Goal: Transaction & Acquisition: Book appointment/travel/reservation

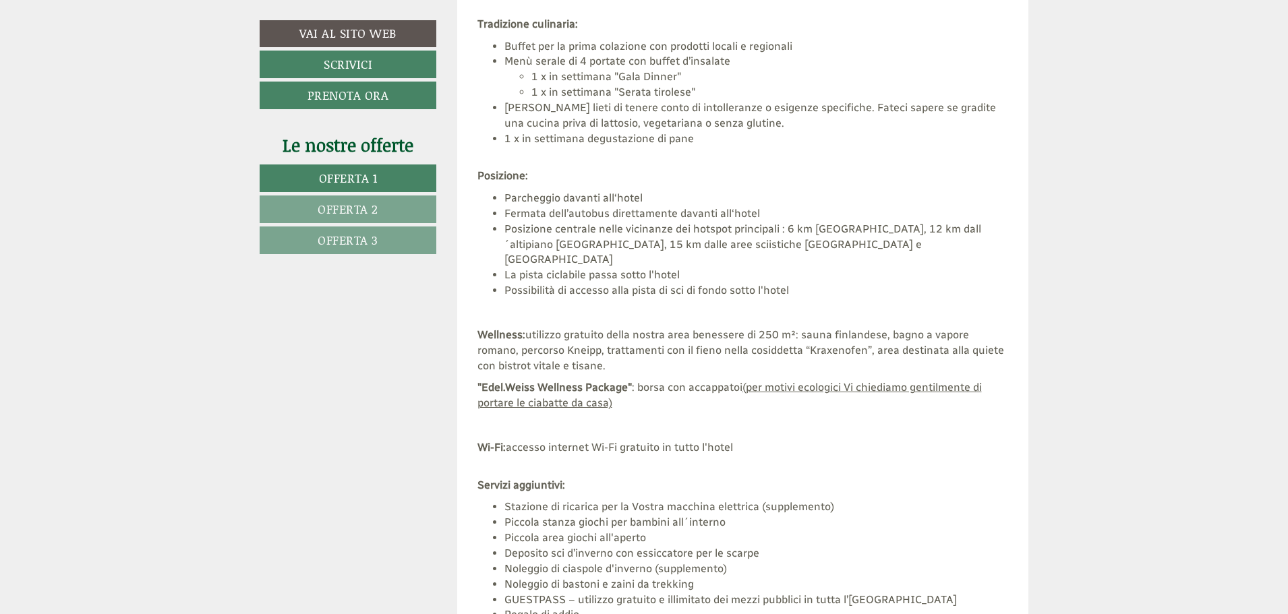
scroll to position [4177, 0]
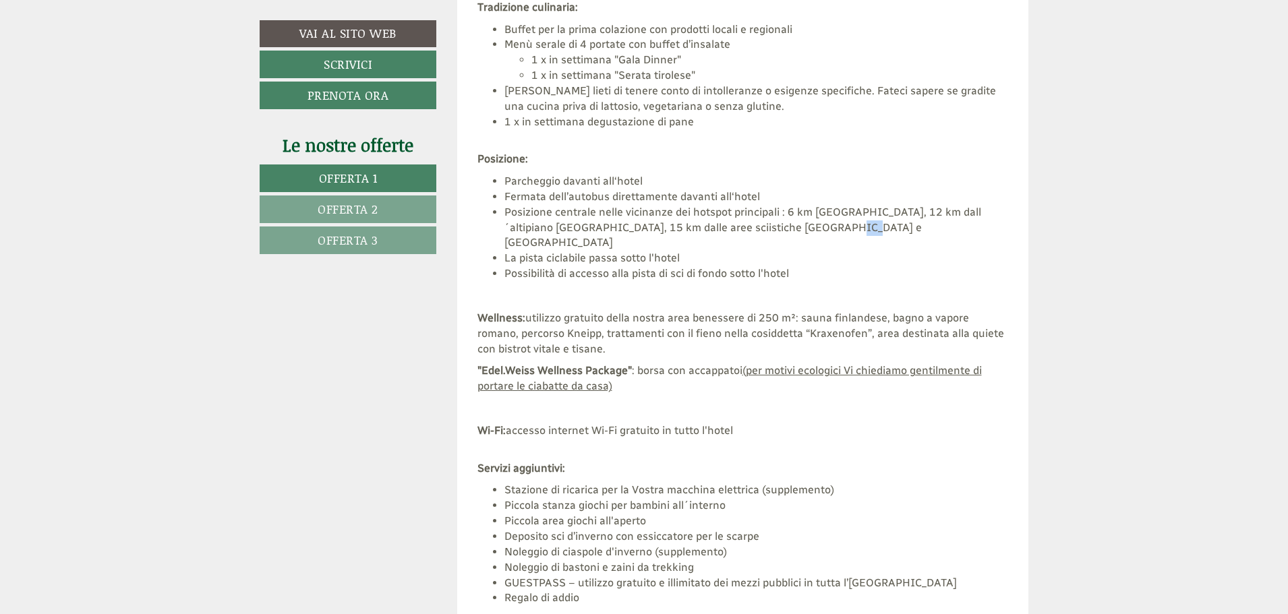
drag, startPoint x: 793, startPoint y: 229, endPoint x: 809, endPoint y: 229, distance: 15.5
click at [808, 229] on li "Posizione centrale nelle vicinanze dei hotspot principali : 6 km [GEOGRAPHIC_DA…" at bounding box center [756, 228] width 504 height 47
click at [709, 289] on p at bounding box center [742, 297] width 531 height 16
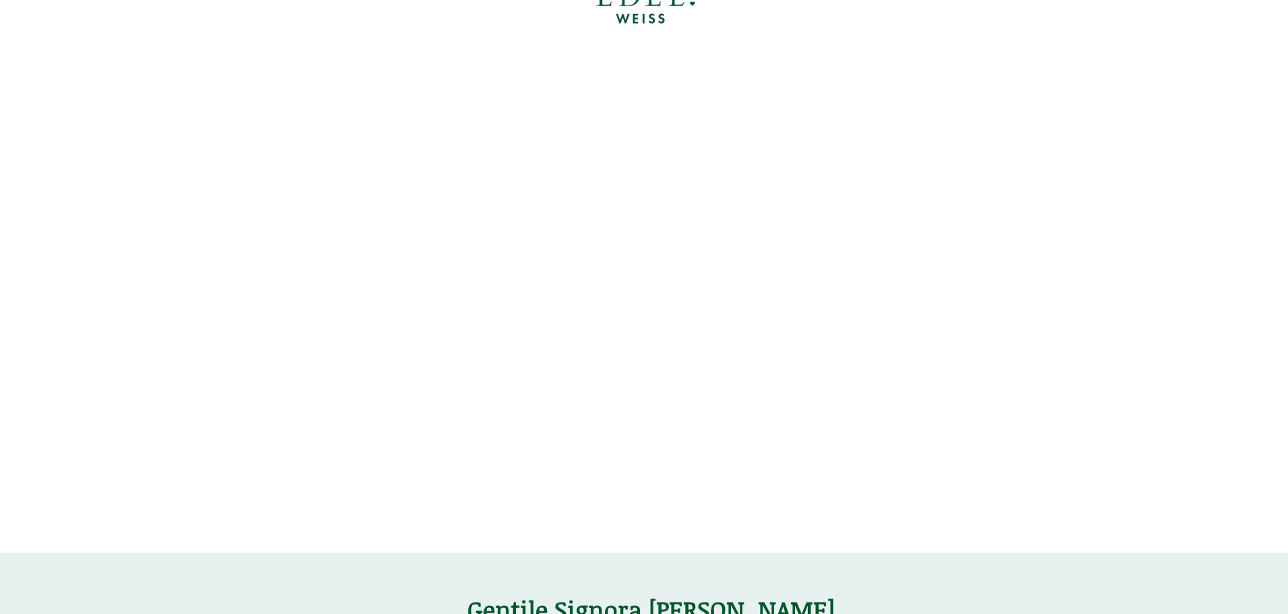
scroll to position [0, 0]
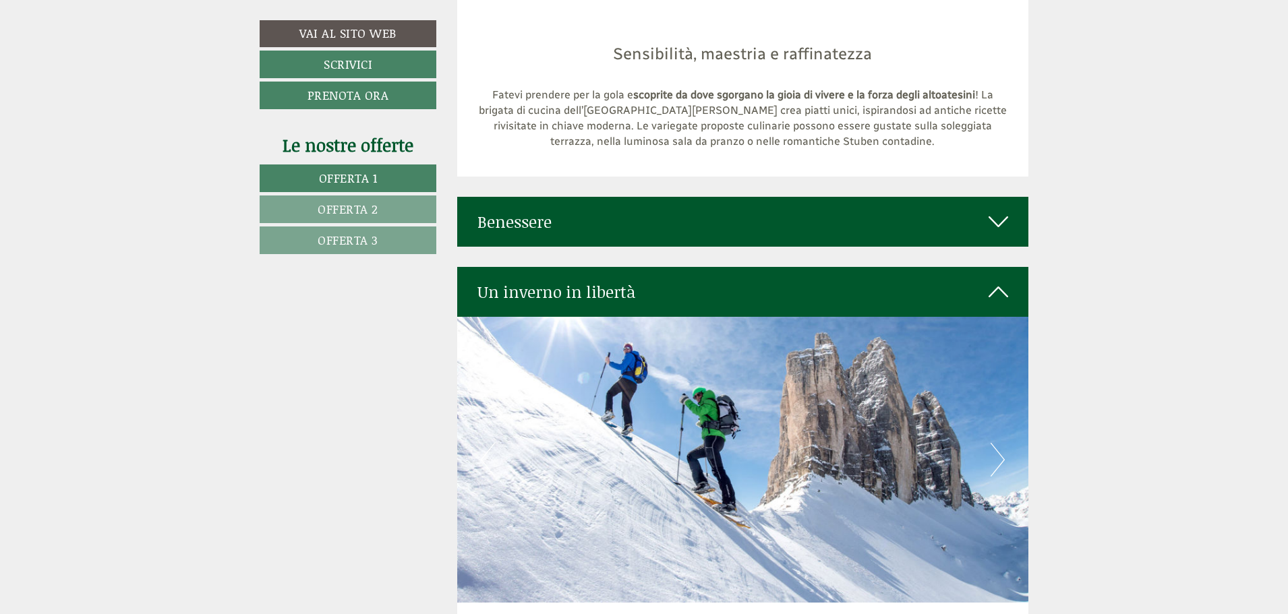
scroll to position [5660, 0]
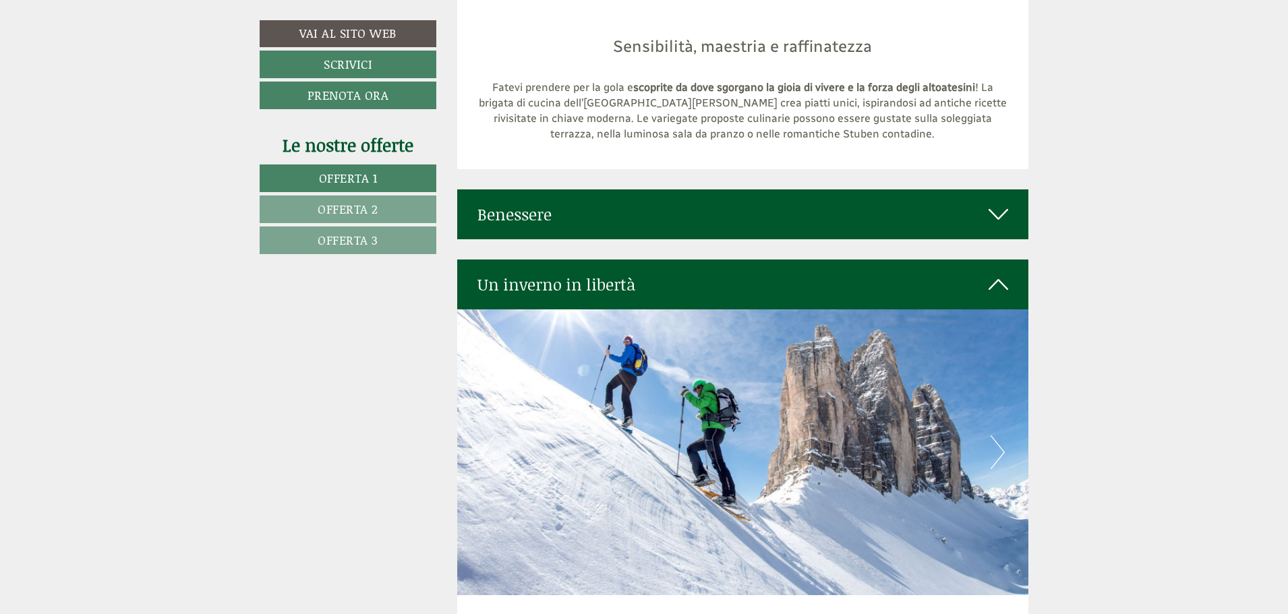
click at [1008, 190] on div "Benessere" at bounding box center [743, 214] width 572 height 50
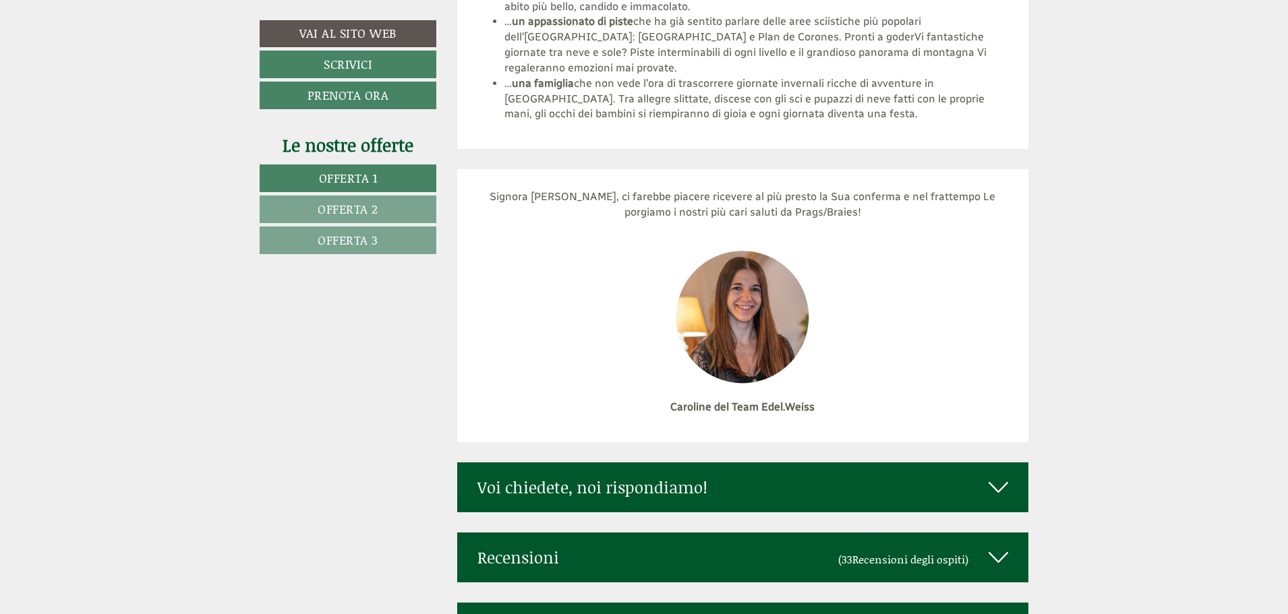
scroll to position [7480, 0]
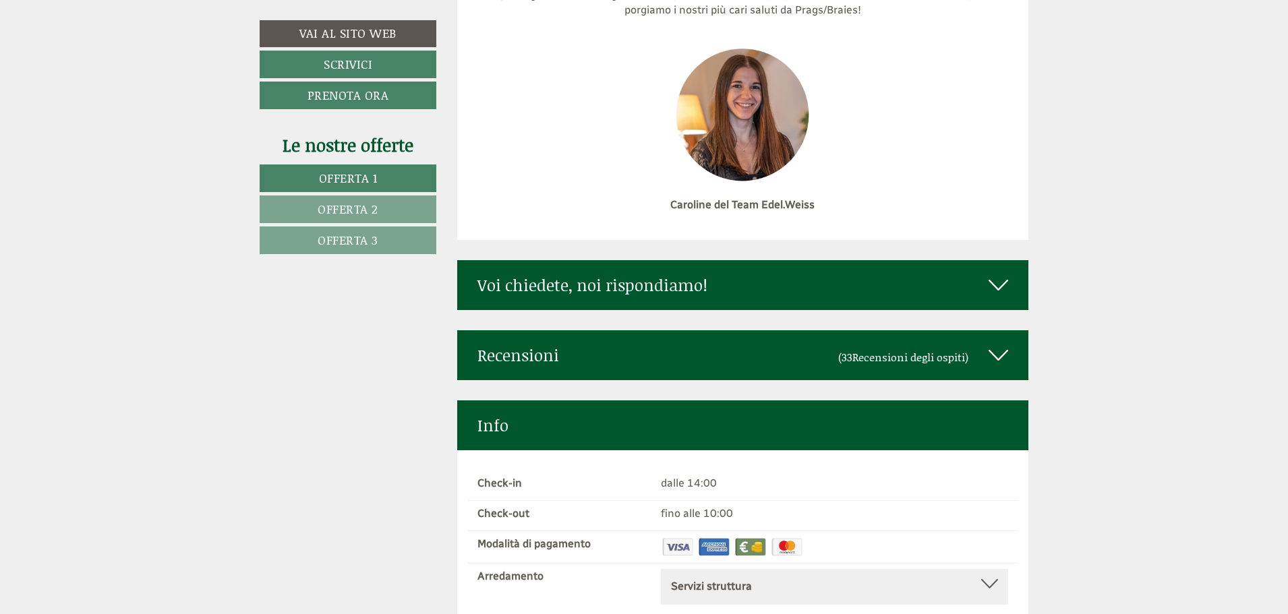
click at [998, 274] on icon at bounding box center [998, 285] width 20 height 23
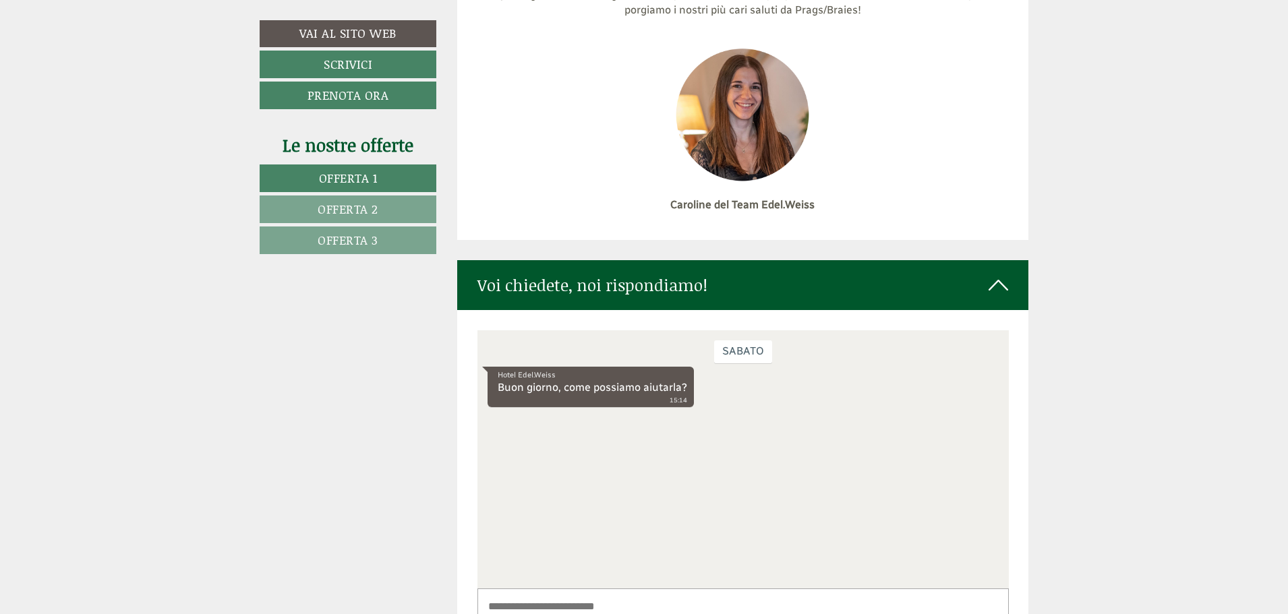
click at [998, 274] on icon at bounding box center [998, 285] width 20 height 23
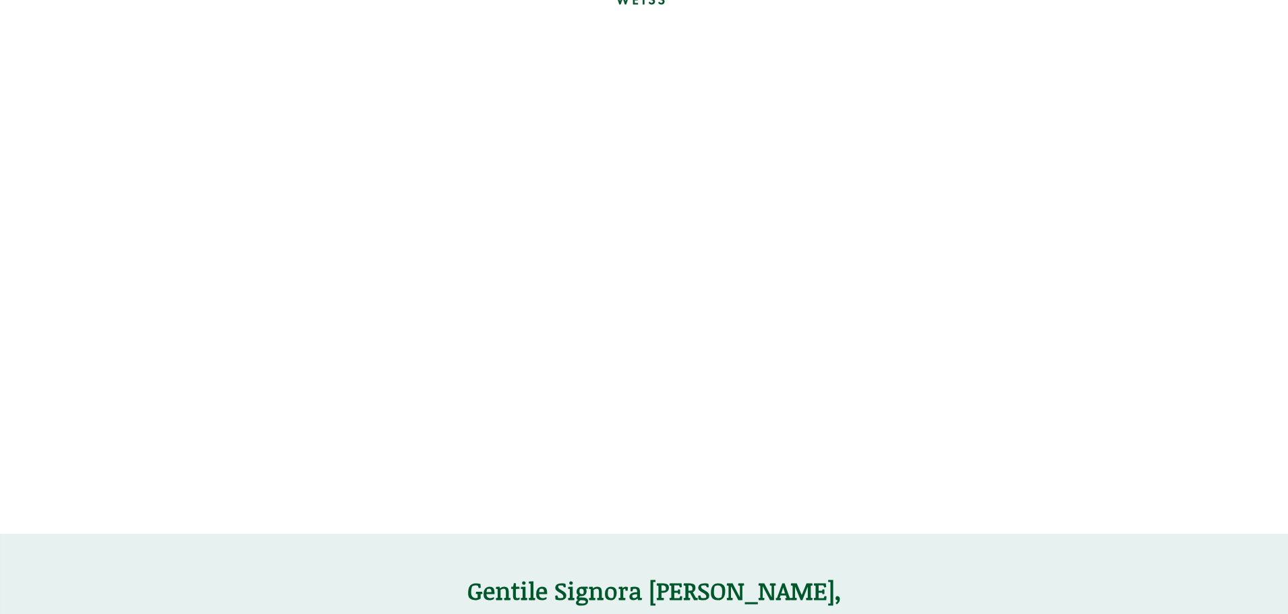
scroll to position [0, 0]
